Goal: Find specific fact: Find specific fact

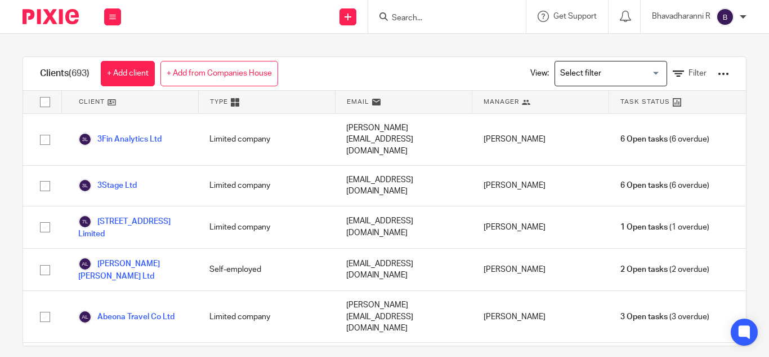
click at [403, 17] on input "Search" at bounding box center [441, 19] width 101 height 10
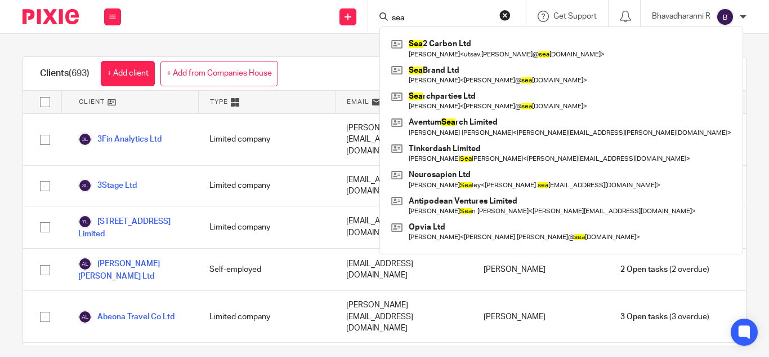
type input "sea"
click button "submit" at bounding box center [0, 0] width 0 height 0
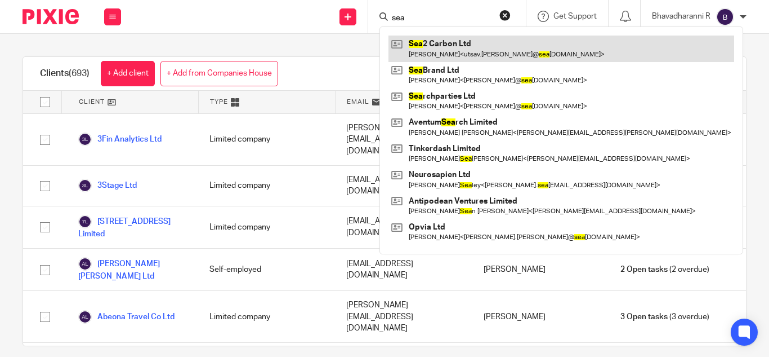
click at [437, 51] on link at bounding box center [562, 48] width 346 height 26
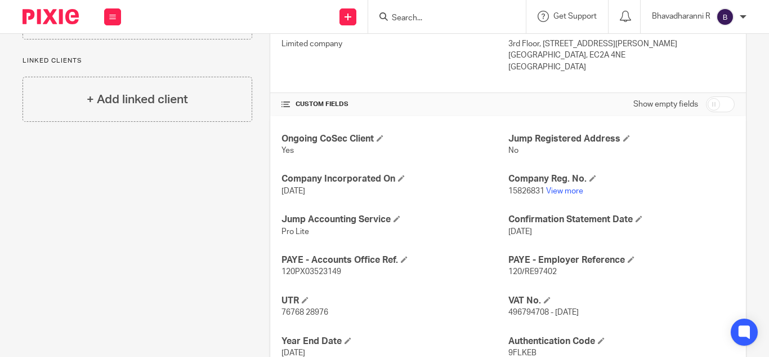
scroll to position [331, 0]
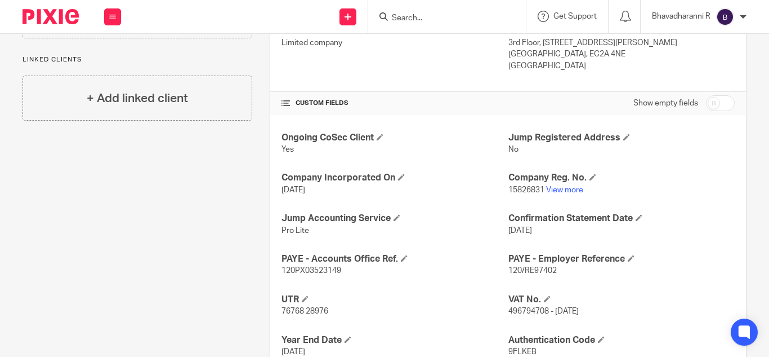
click at [527, 269] on span "120/RE97402" at bounding box center [533, 270] width 48 height 8
copy p "120/RE97402"
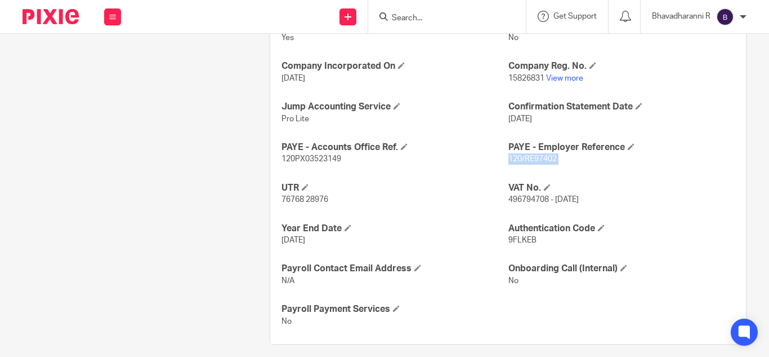
scroll to position [444, 0]
click at [301, 157] on span "120PX03523149" at bounding box center [312, 158] width 60 height 8
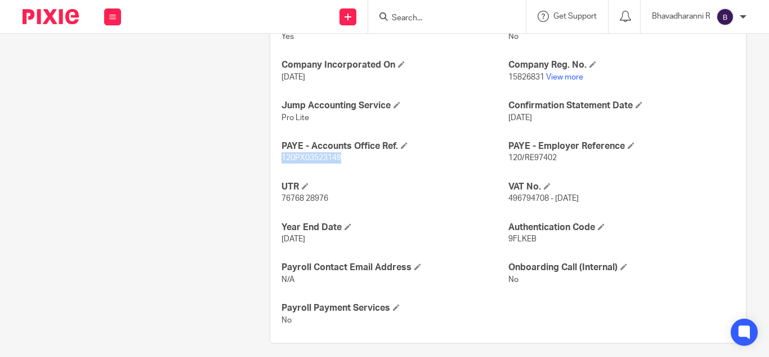
click at [301, 157] on span "120PX03523149" at bounding box center [312, 158] width 60 height 8
copy span "120PX03523149"
